Goal: Information Seeking & Learning: Learn about a topic

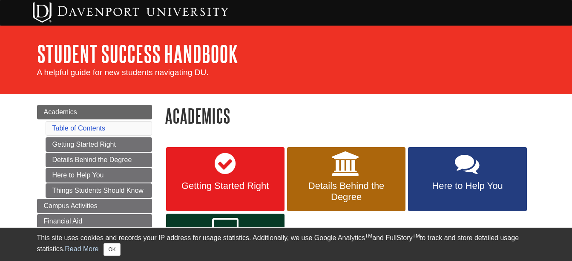
click at [381, 106] on h1 "Academics" at bounding box center [350, 116] width 370 height 22
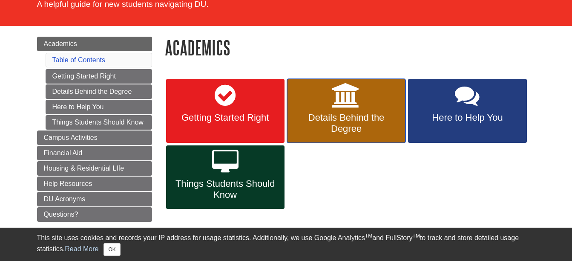
click at [381, 106] on link "Details Behind the Degree" at bounding box center [346, 111] width 118 height 64
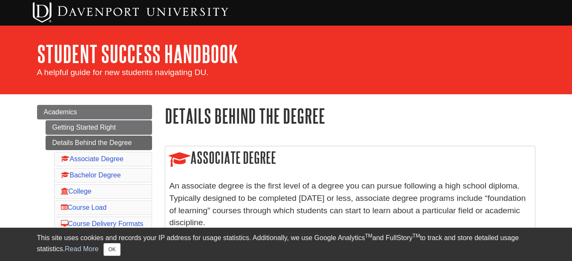
click at [132, 157] on li "Associate Degree" at bounding box center [103, 159] width 98 height 14
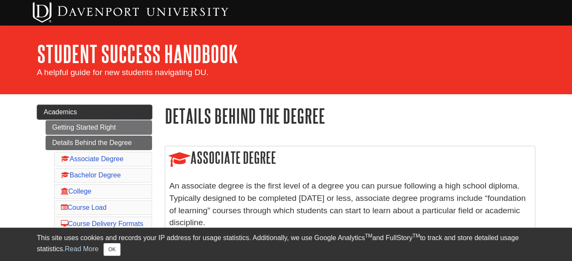
click at [138, 113] on link "Academics" at bounding box center [94, 112] width 115 height 14
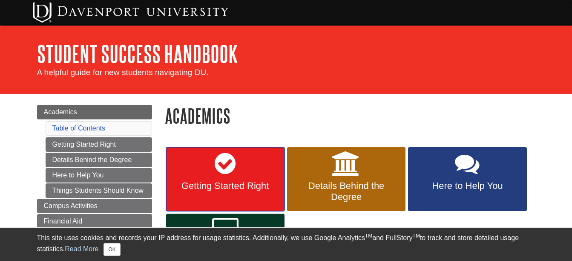
click at [212, 156] on link "Getting Started Right" at bounding box center [225, 179] width 118 height 64
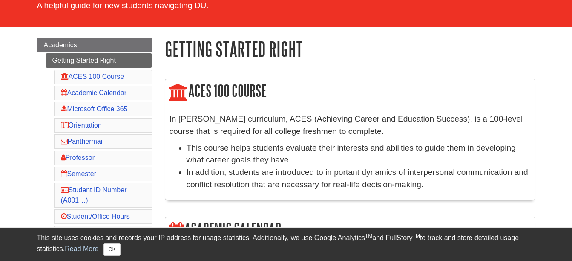
scroll to position [68, 0]
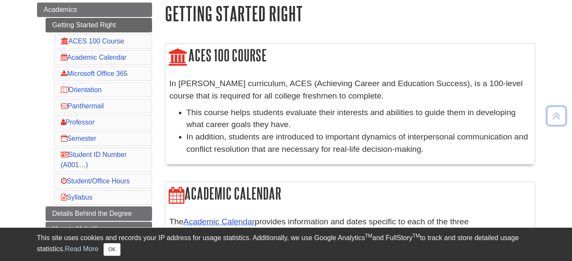
click at [189, 94] on p "In Davenport’s curriculum, ACES (Achieving Career and Education Success), is a …" at bounding box center [349, 89] width 361 height 25
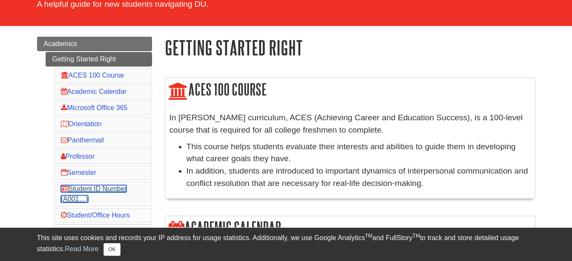
click at [124, 192] on link "Student ID Number (A001…)" at bounding box center [94, 193] width 66 height 17
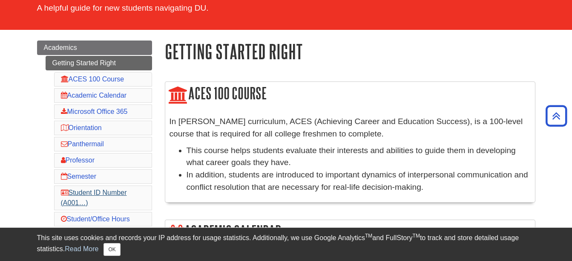
scroll to position [54, 0]
